Goal: Register for event/course

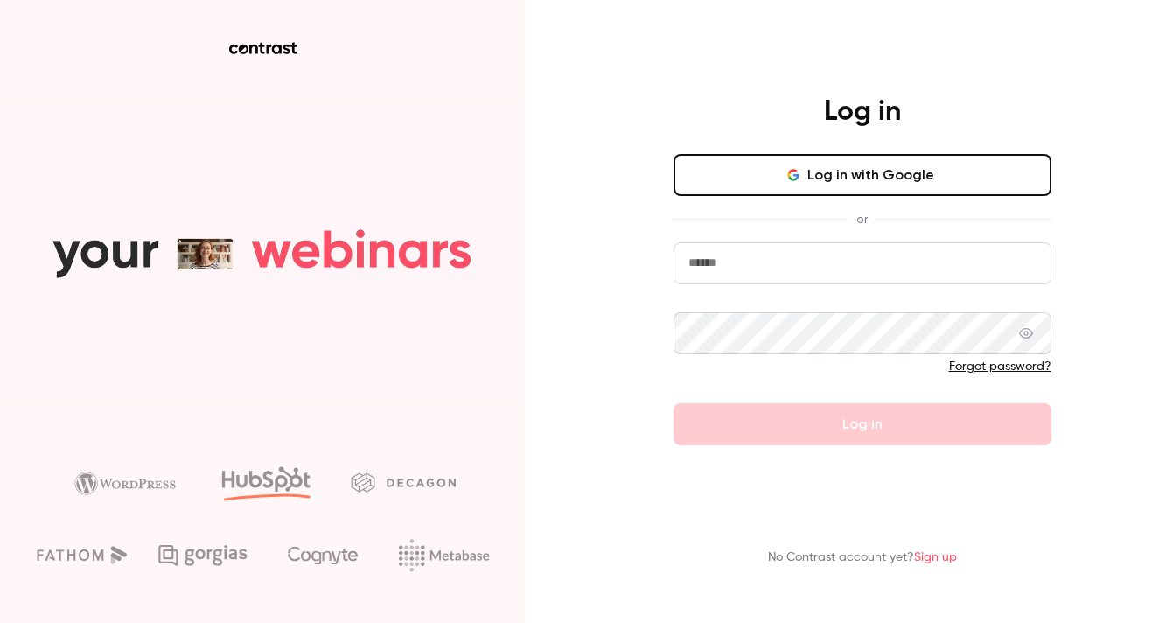
click at [850, 182] on button "Log in with Google" at bounding box center [862, 175] width 378 height 42
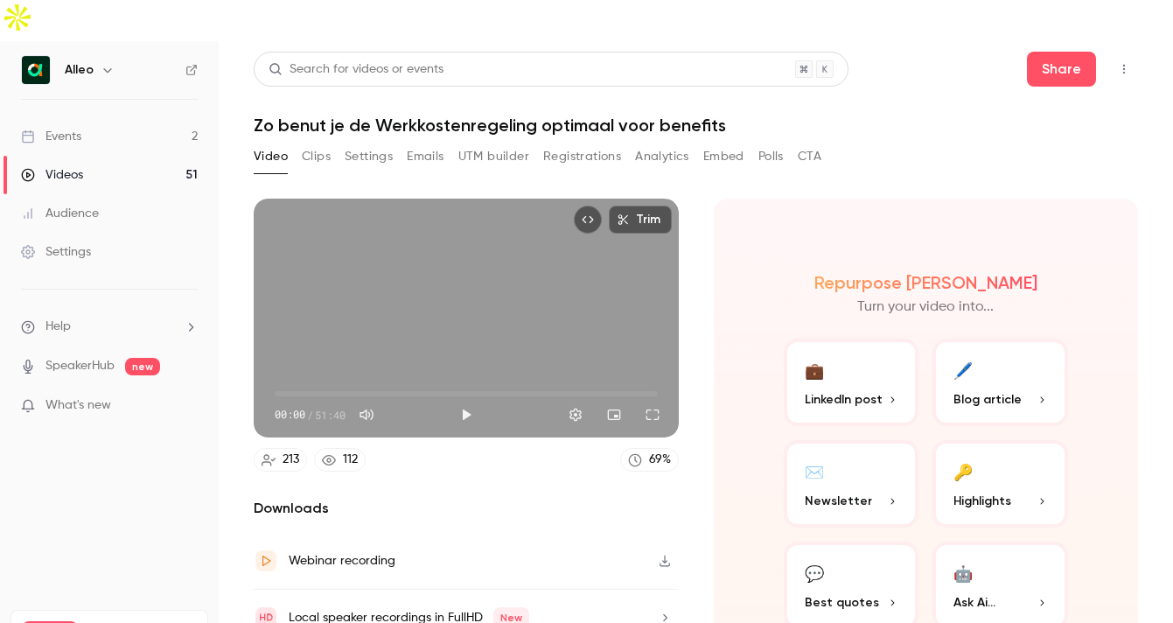
click at [57, 128] on div "Events" at bounding box center [51, 136] width 60 height 17
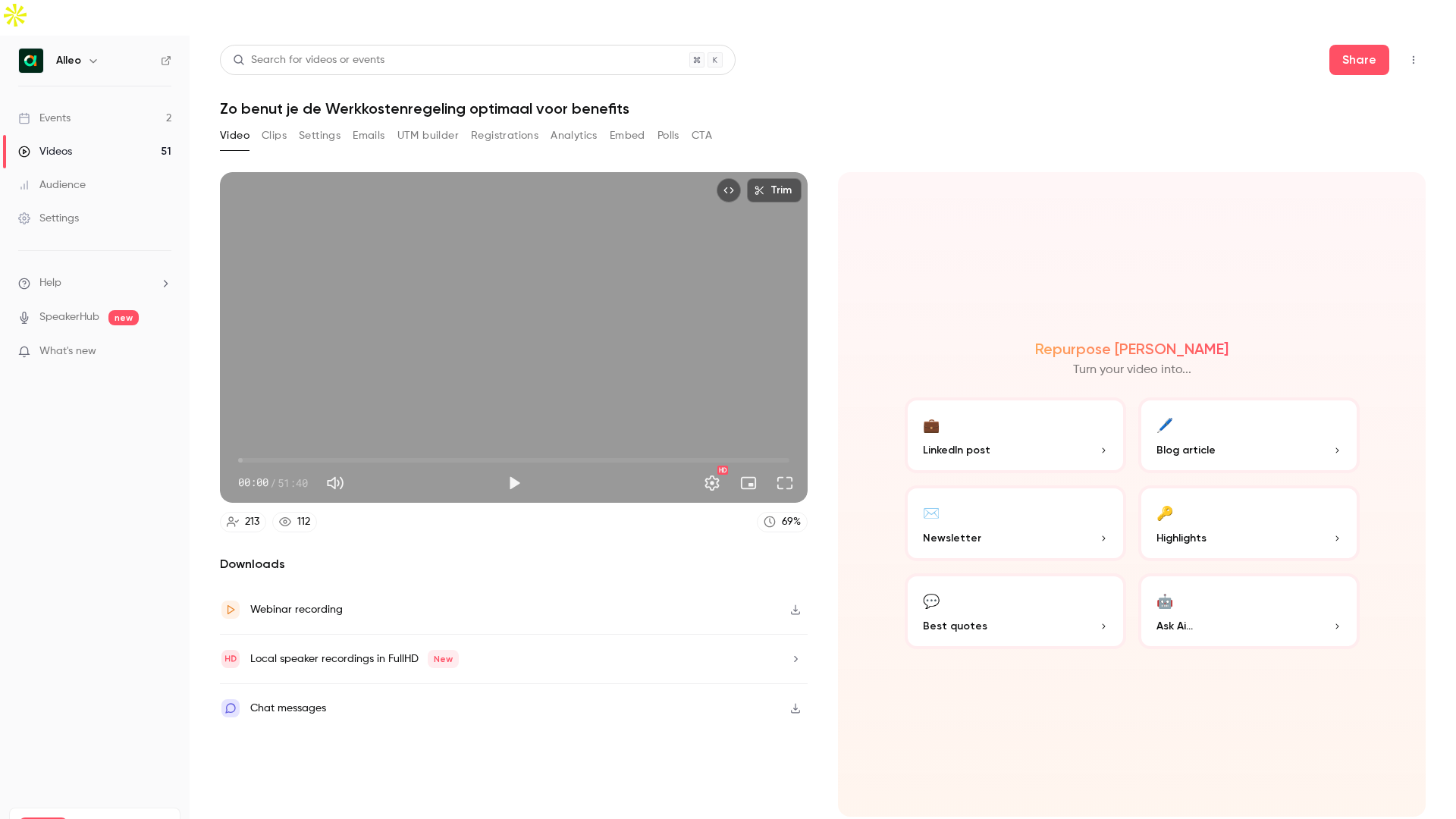
click at [60, 111] on div "Events" at bounding box center [44, 118] width 52 height 15
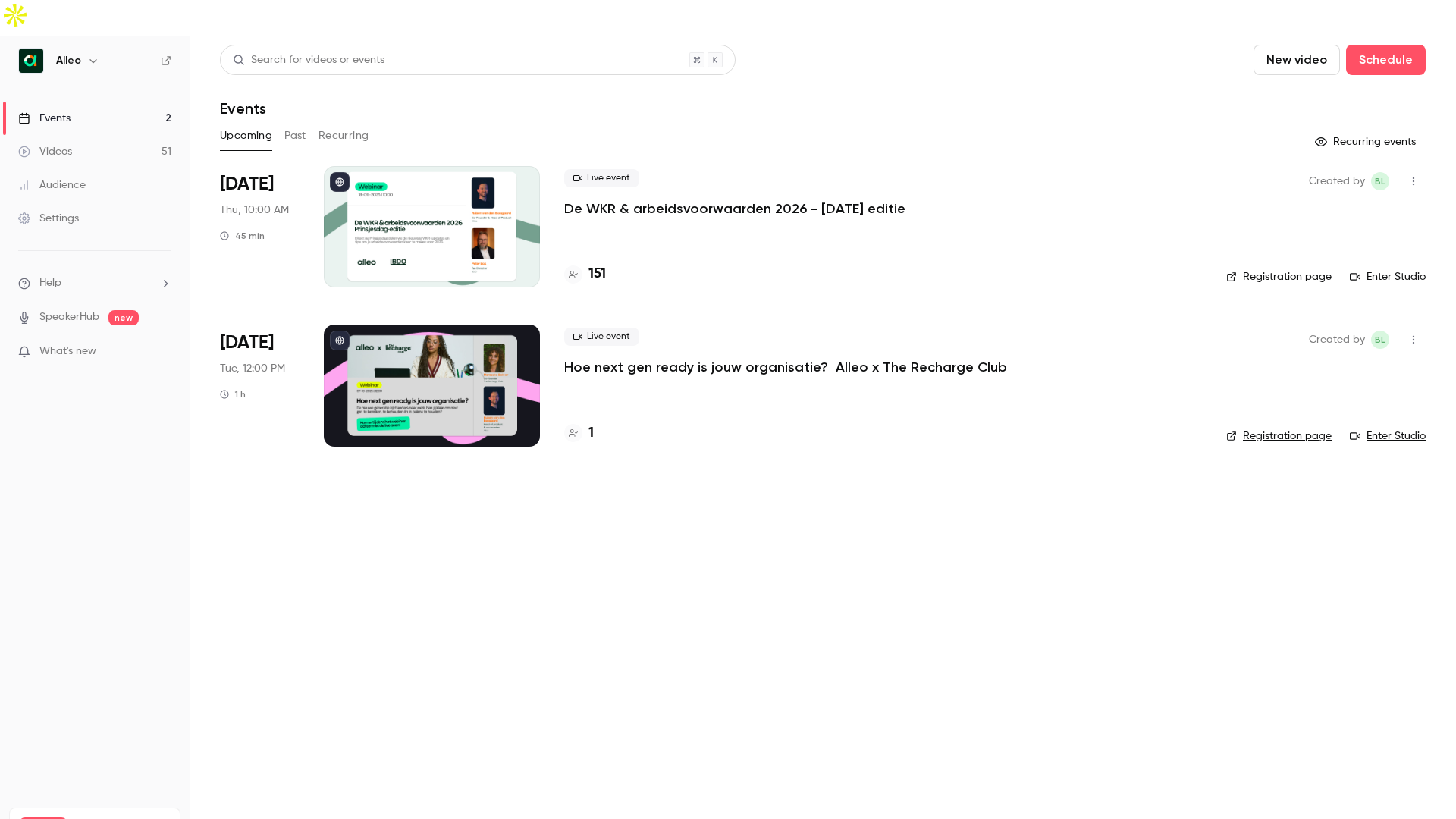
click at [597, 264] on h4 "151" at bounding box center [597, 274] width 17 height 21
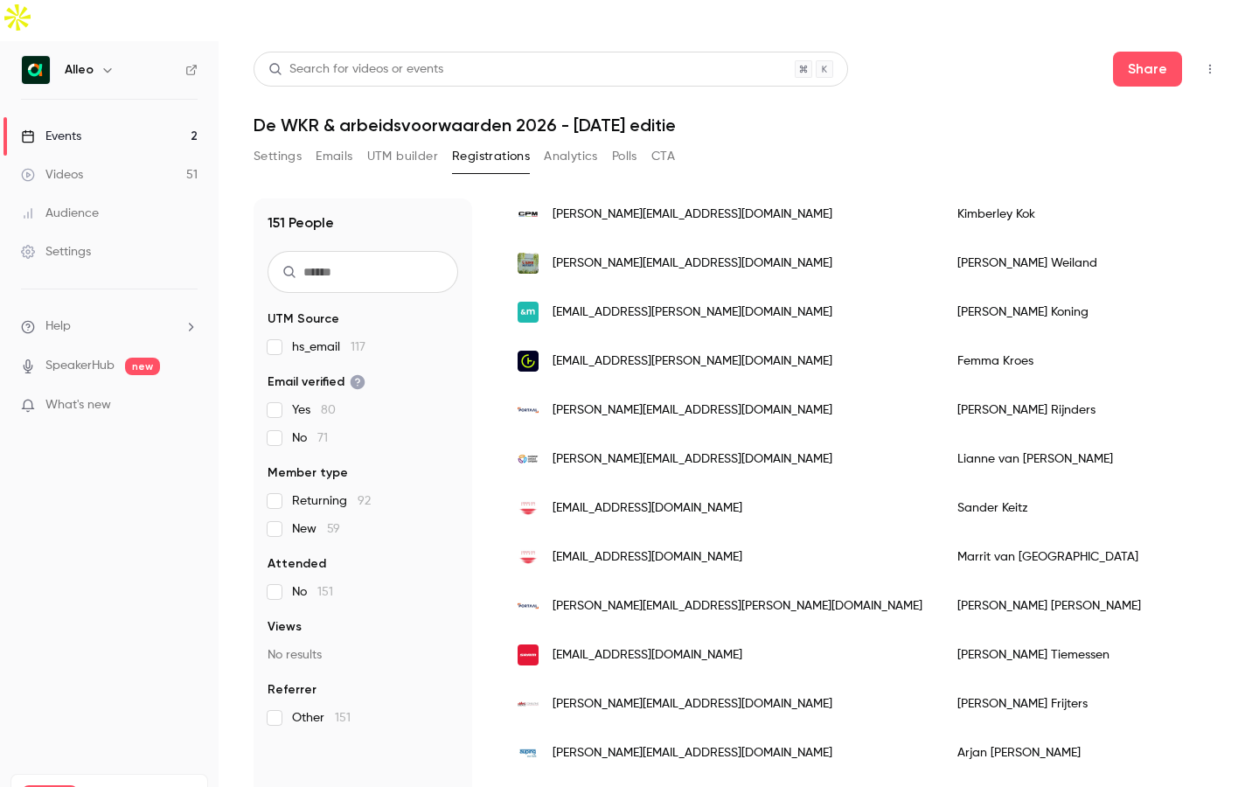
scroll to position [421, 0]
